Goal: Task Accomplishment & Management: Manage account settings

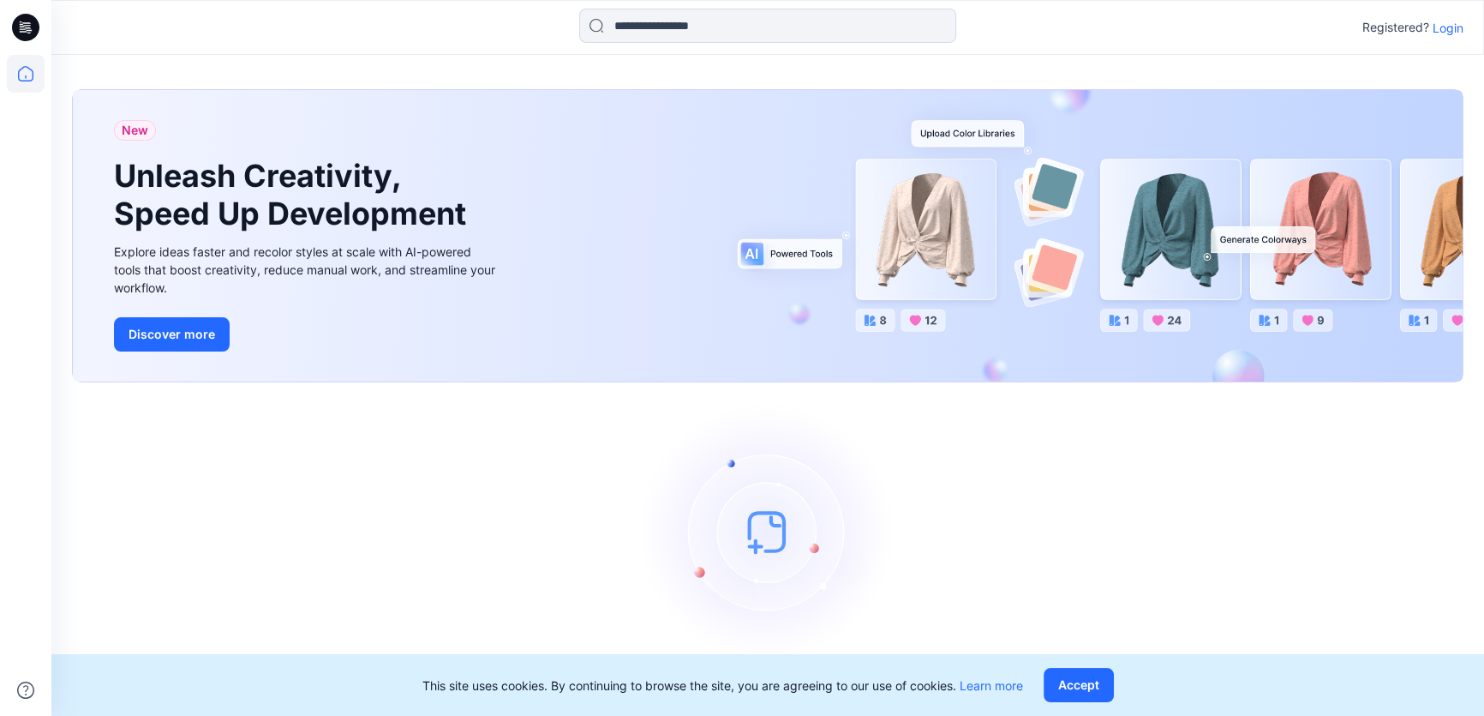
click at [1449, 32] on p "Login" at bounding box center [1448, 28] width 31 height 18
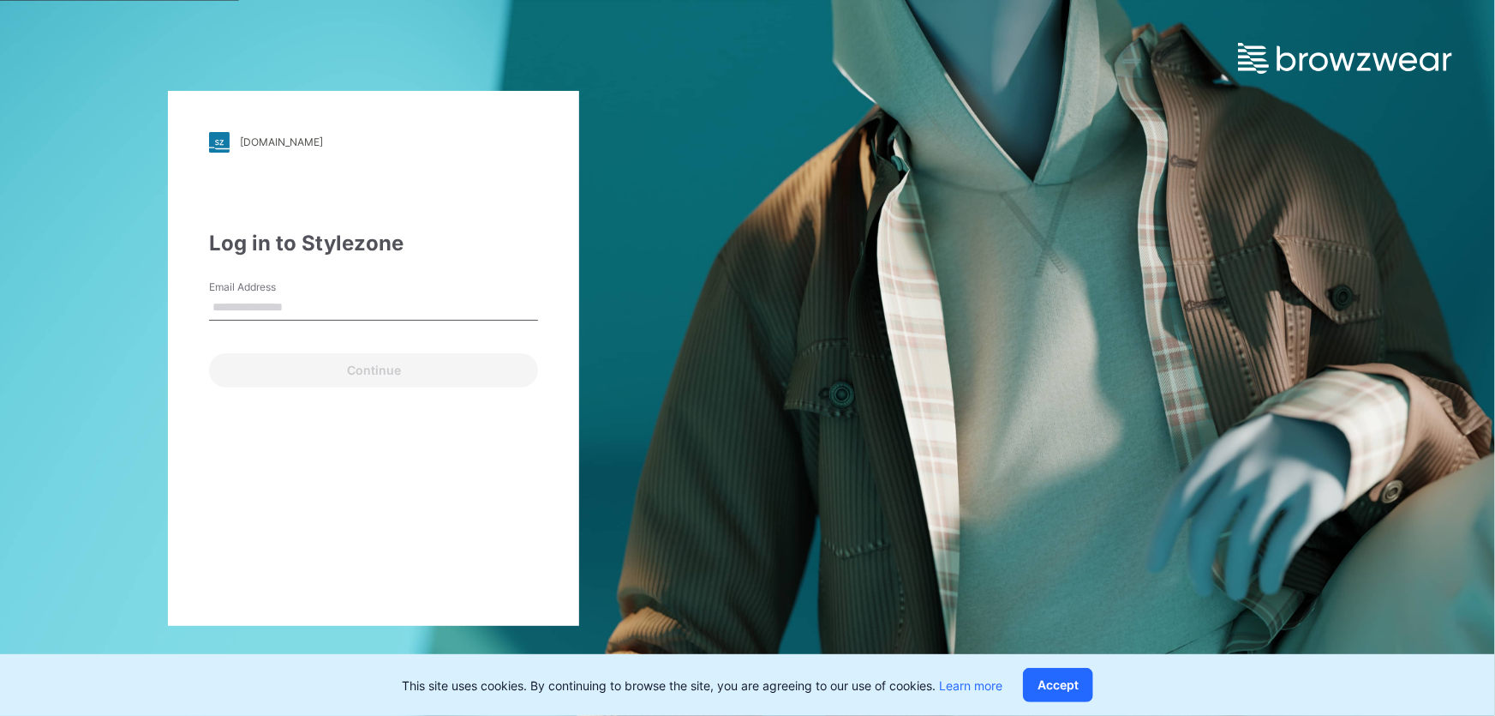
type input "**********"
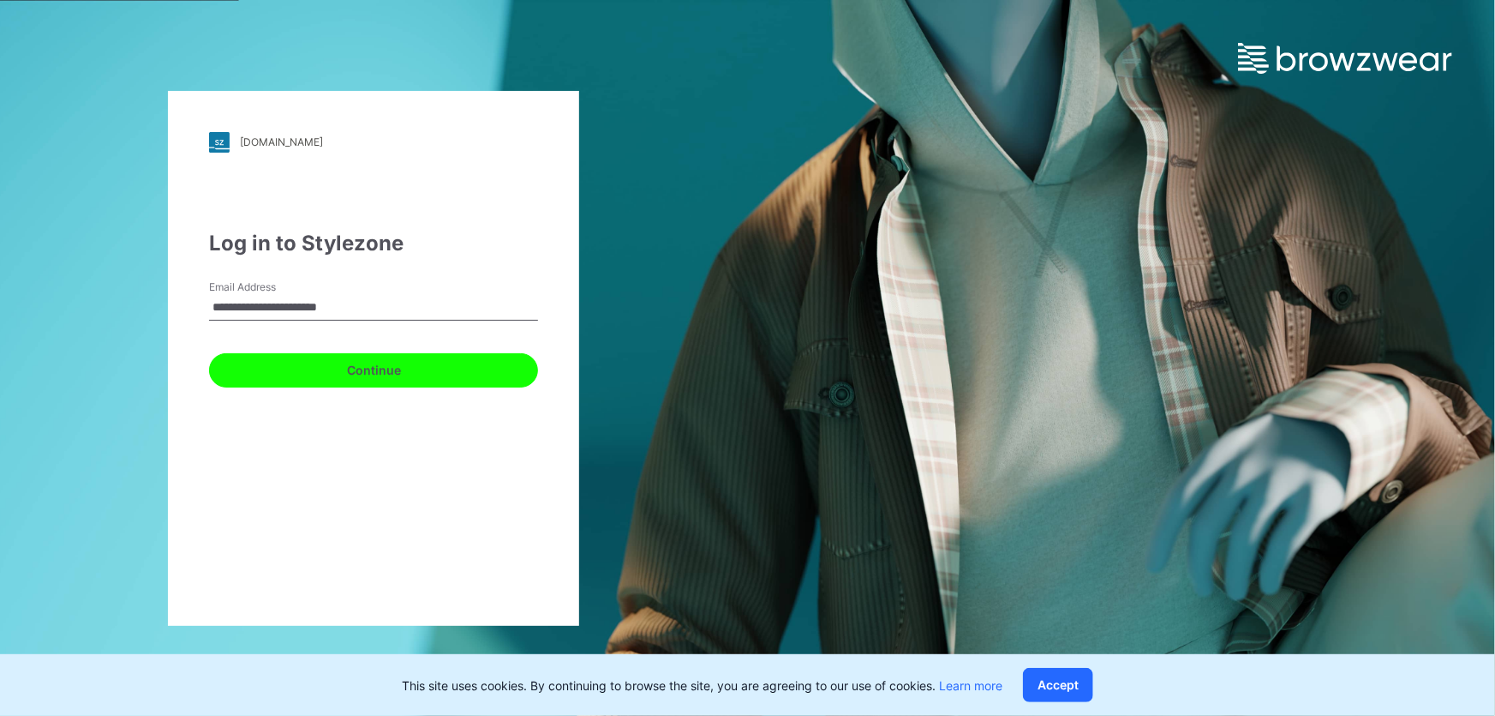
click at [368, 369] on button "Continue" at bounding box center [373, 370] width 329 height 34
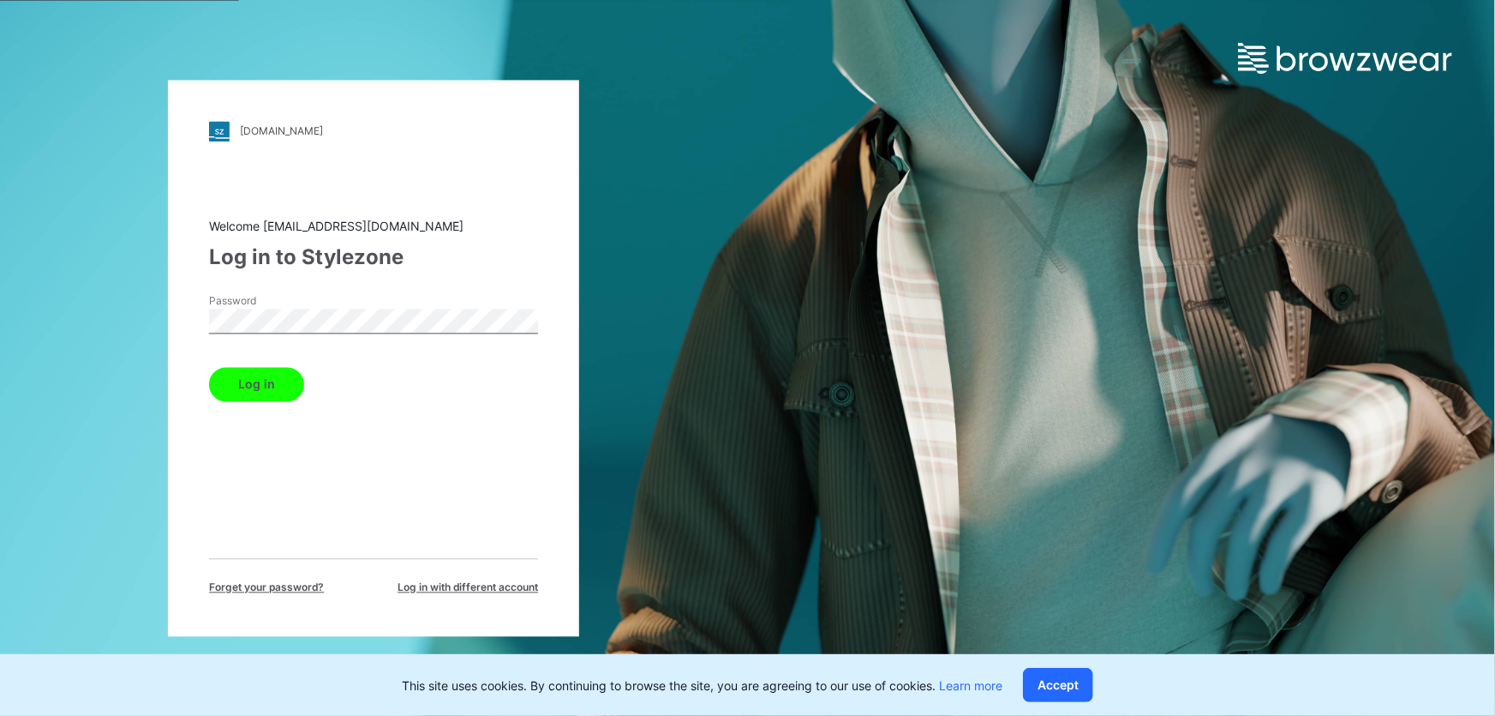
drag, startPoint x: 261, startPoint y: 384, endPoint x: 344, endPoint y: 392, distance: 84.4
click at [261, 385] on button "Log in" at bounding box center [256, 384] width 95 height 34
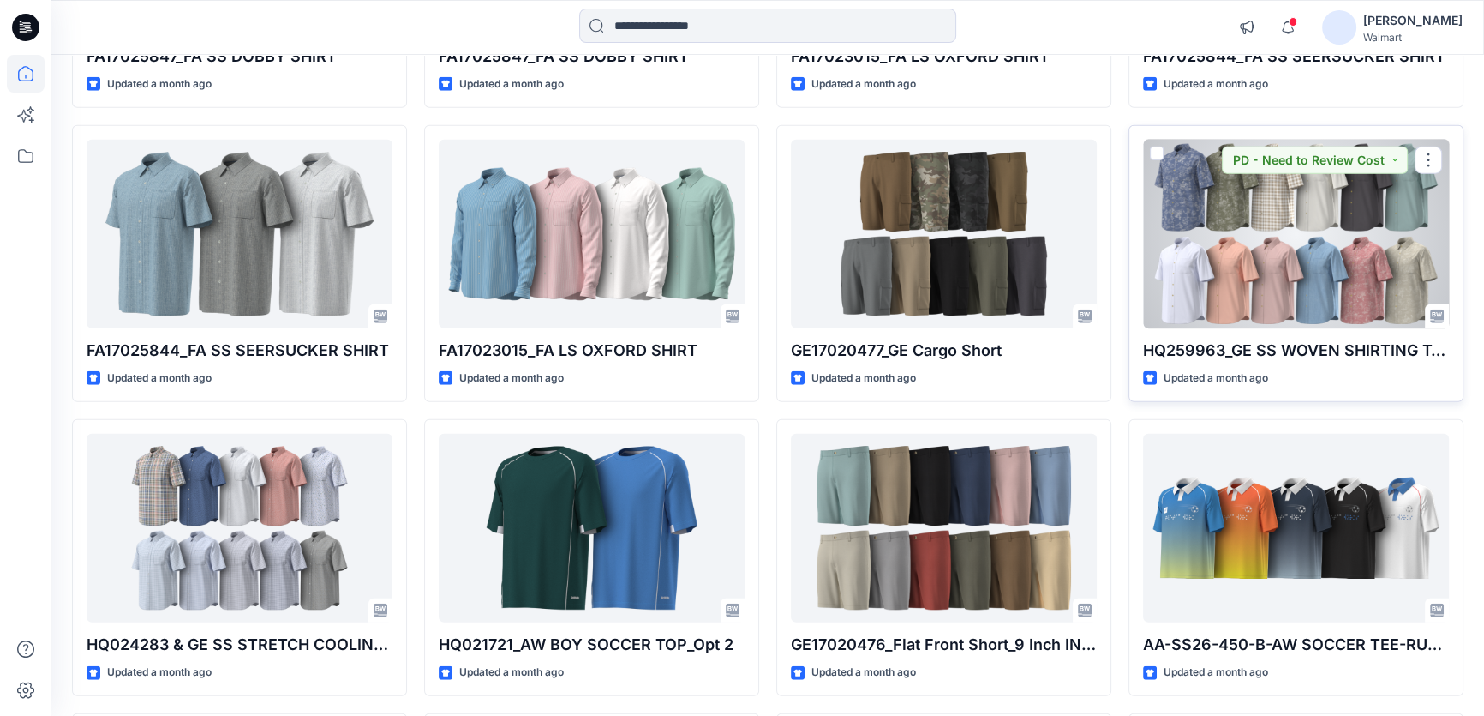
scroll to position [5362, 0]
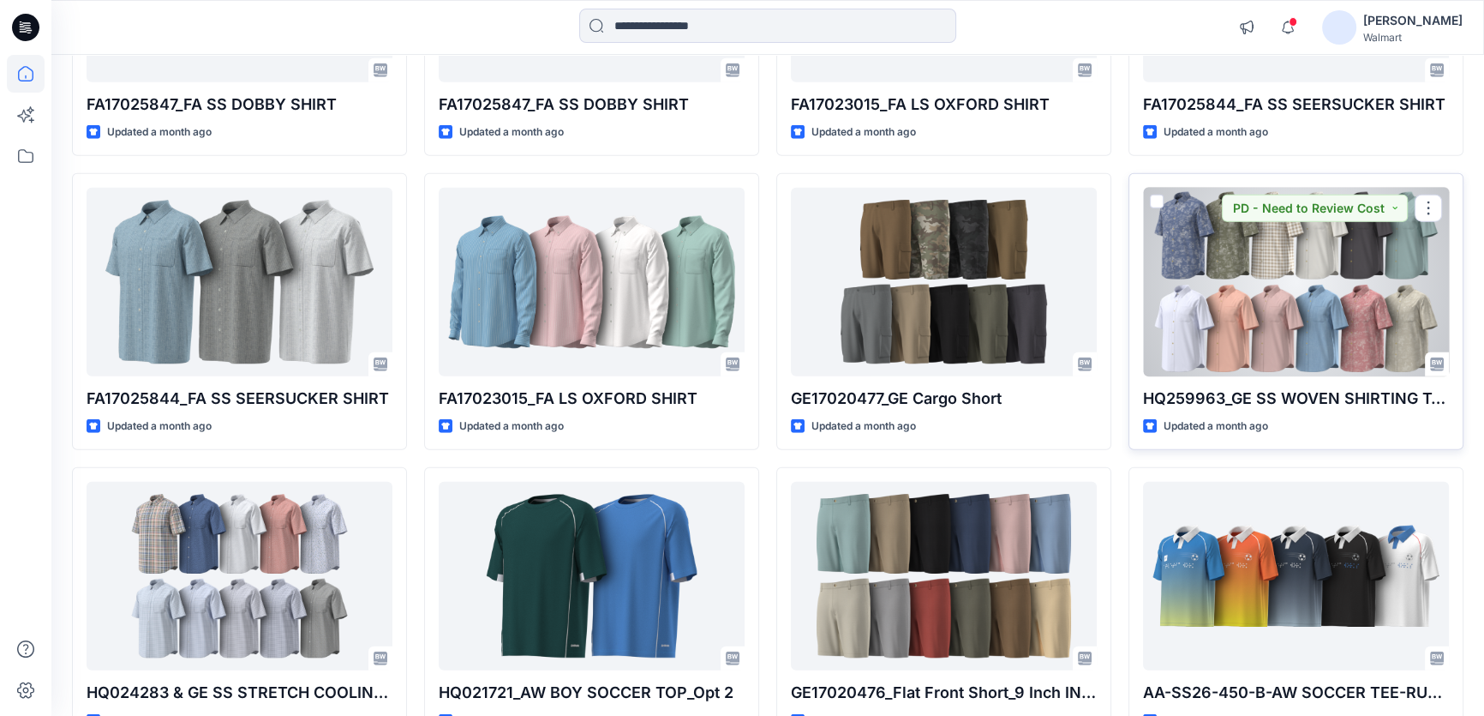
click at [1293, 286] on div at bounding box center [1296, 282] width 306 height 189
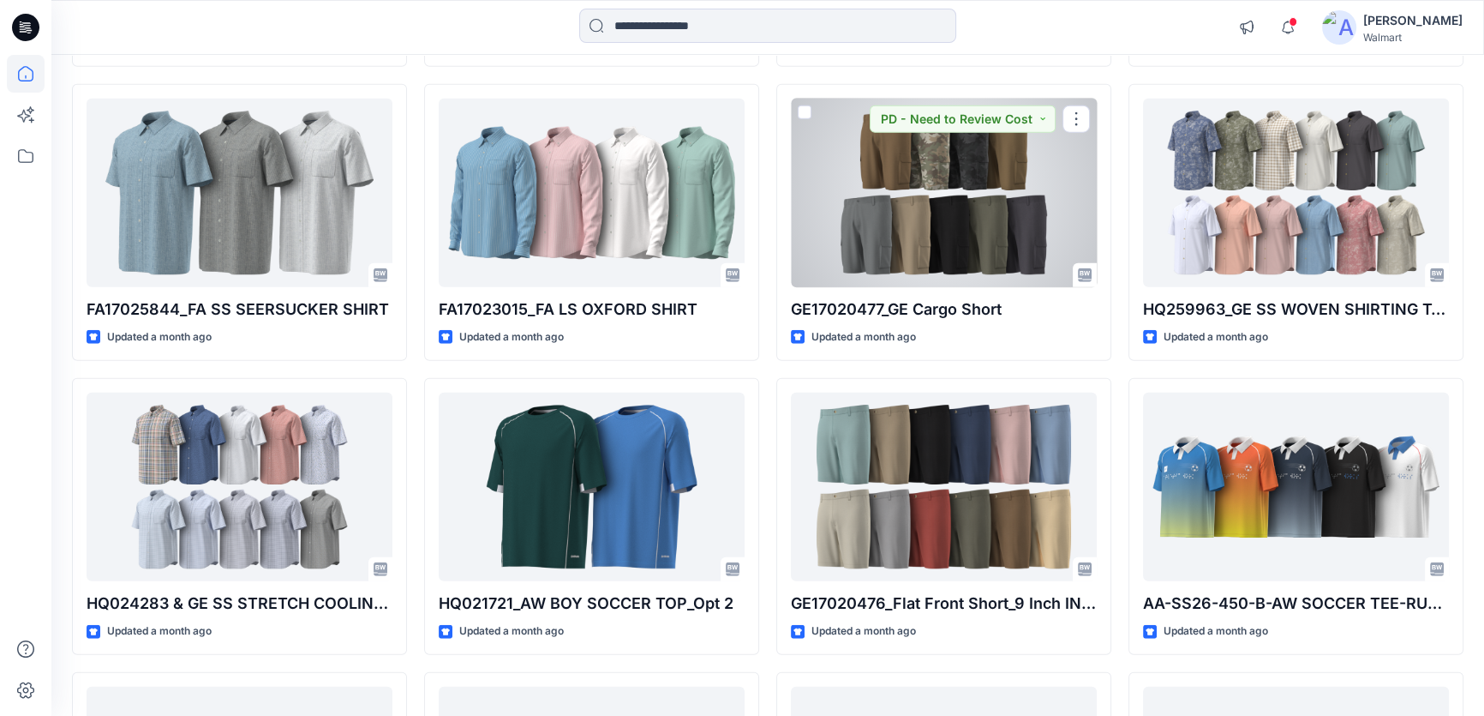
scroll to position [5453, 0]
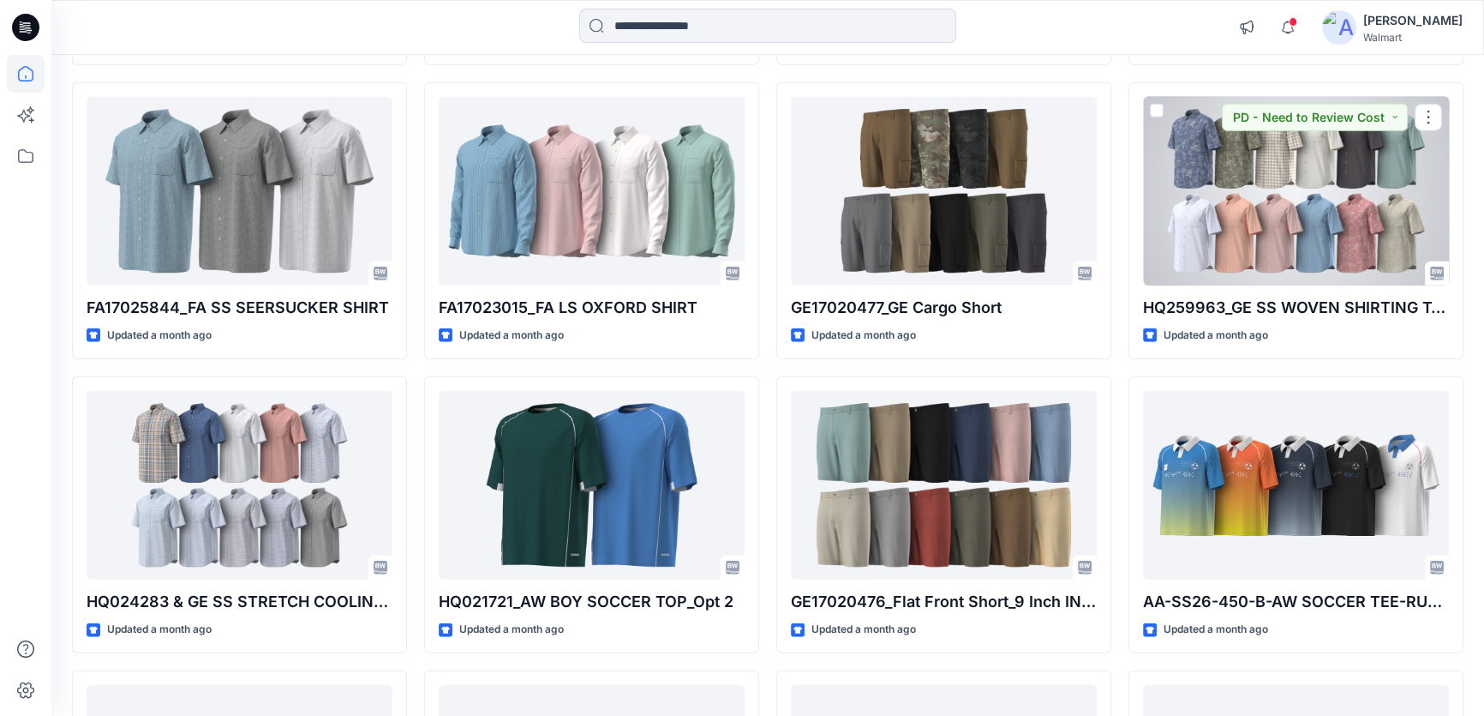
drag, startPoint x: 1320, startPoint y: 227, endPoint x: 1270, endPoint y: 268, distance: 64.5
click at [1320, 227] on div at bounding box center [1296, 191] width 306 height 189
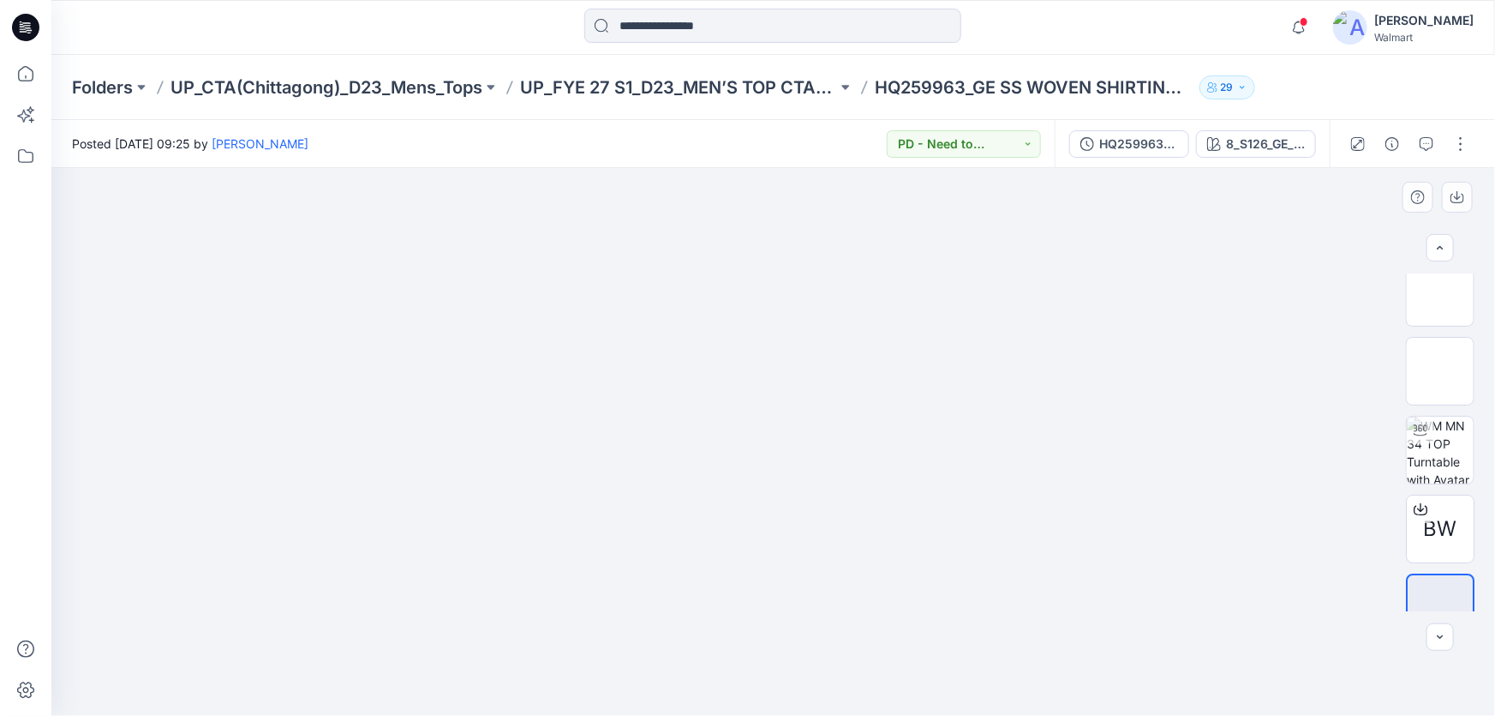
scroll to position [124, 0]
